Goal: Transaction & Acquisition: Purchase product/service

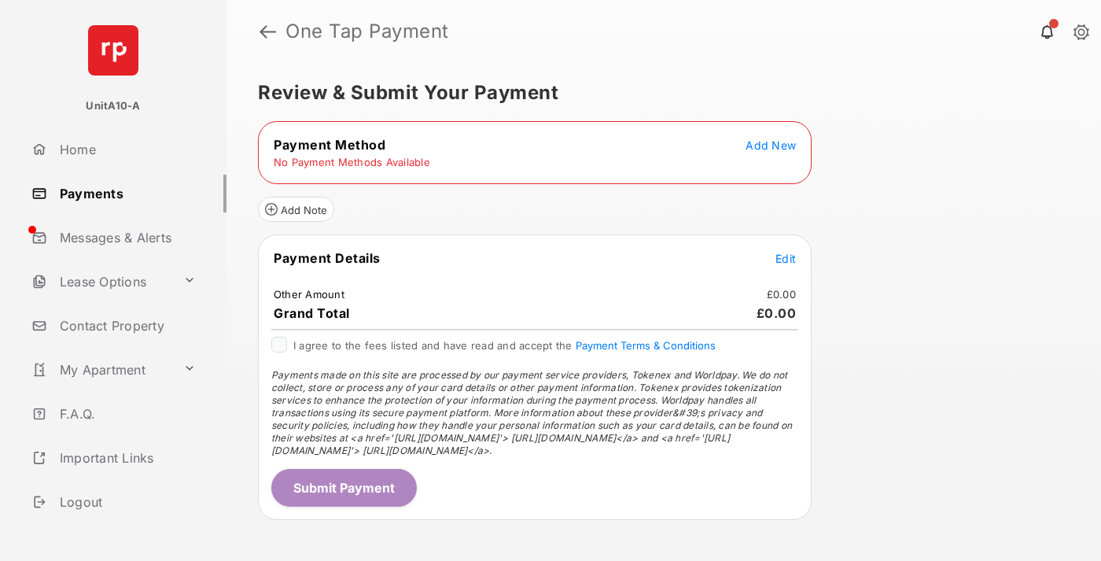
click at [770, 145] on span "Add New" at bounding box center [770, 144] width 50 height 13
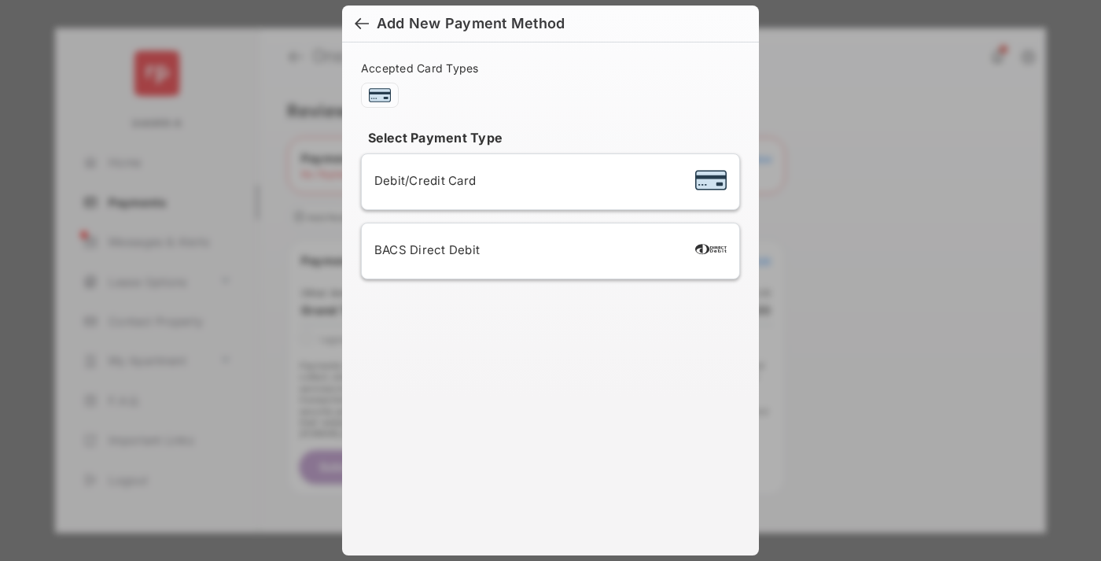
click at [421, 180] on span "Debit/Credit Card" at bounding box center [424, 180] width 101 height 15
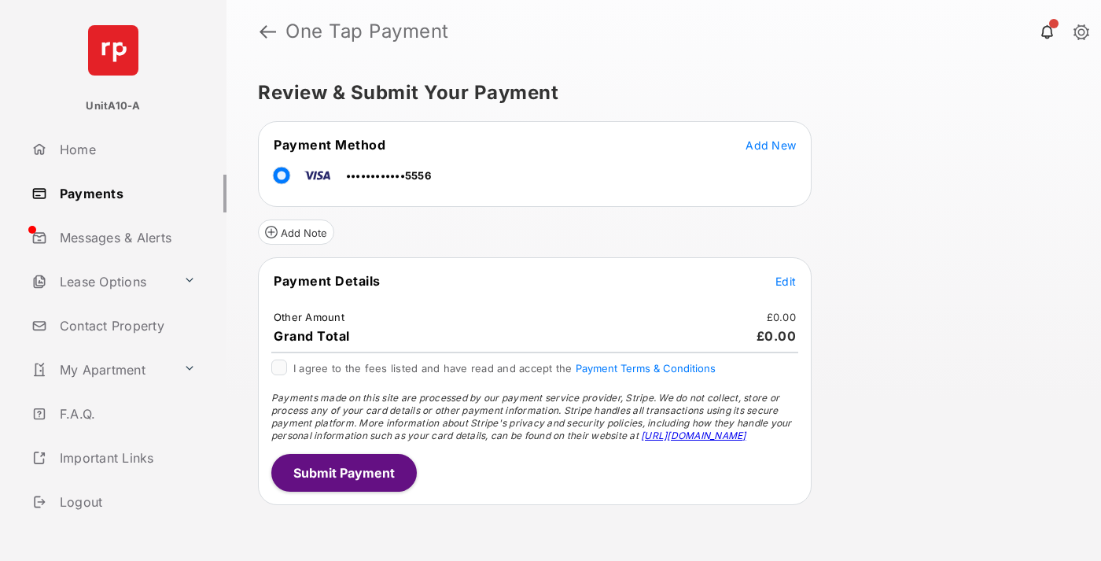
click at [785, 281] on span "Edit" at bounding box center [785, 280] width 20 height 13
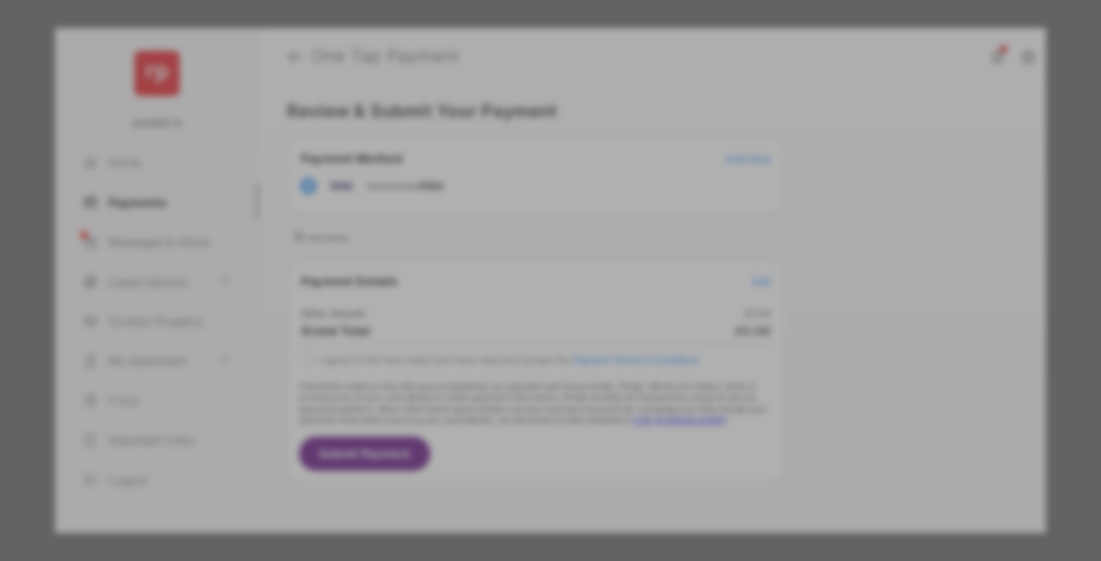
type input "***"
click at [497, 403] on button "Save" at bounding box center [497, 415] width 79 height 38
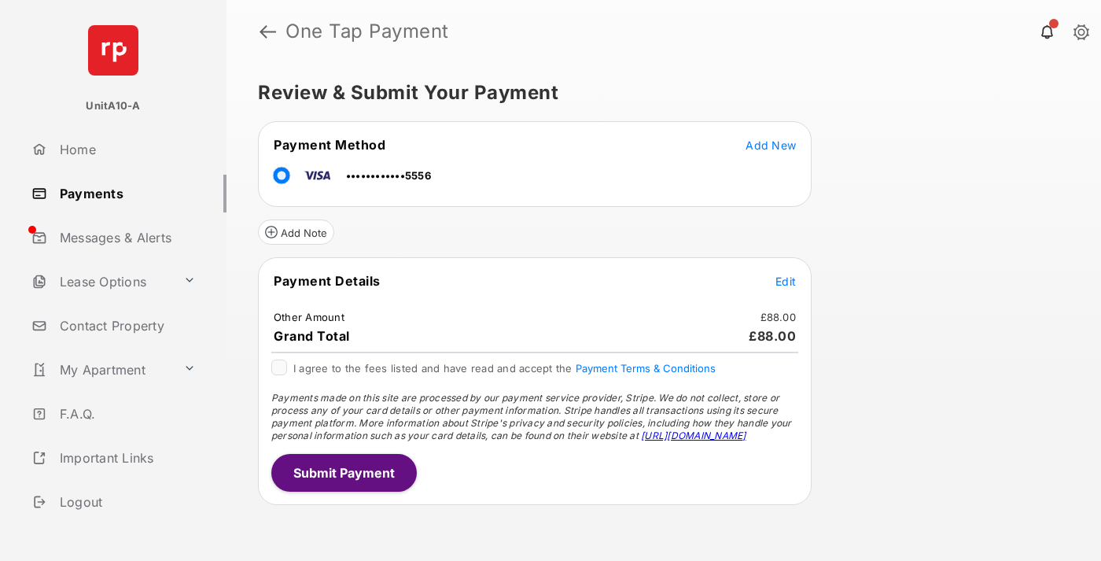
click at [343, 472] on button "Submit Payment" at bounding box center [343, 473] width 145 height 38
